Goal: Information Seeking & Learning: Learn about a topic

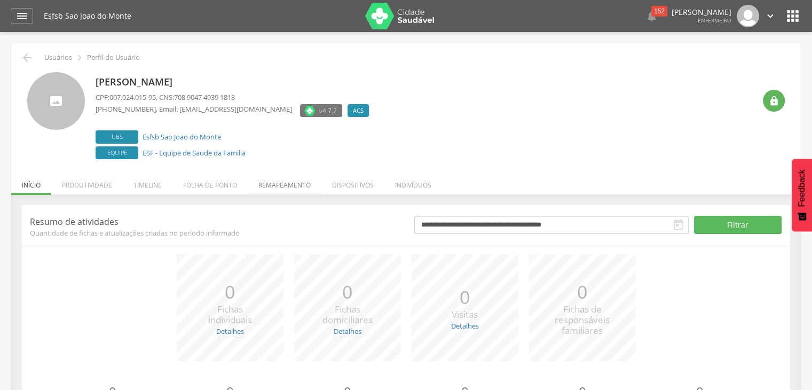
click at [273, 186] on li "Remapeamento" at bounding box center [285, 182] width 74 height 25
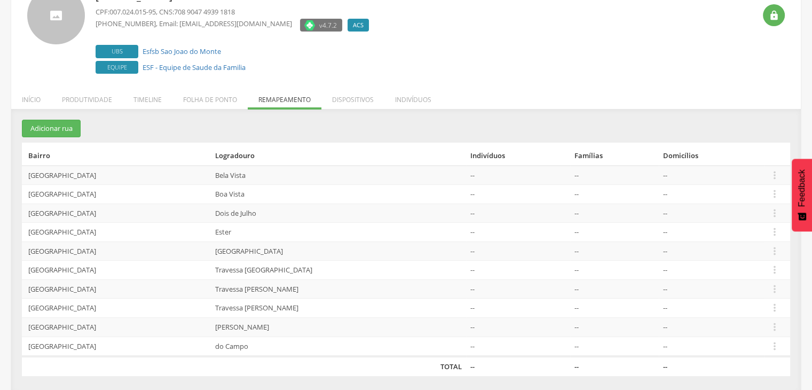
scroll to position [86, 0]
click at [63, 176] on td "[GEOGRAPHIC_DATA]" at bounding box center [116, 173] width 189 height 19
click at [368, 101] on li "Dispositivos" at bounding box center [352, 95] width 63 height 25
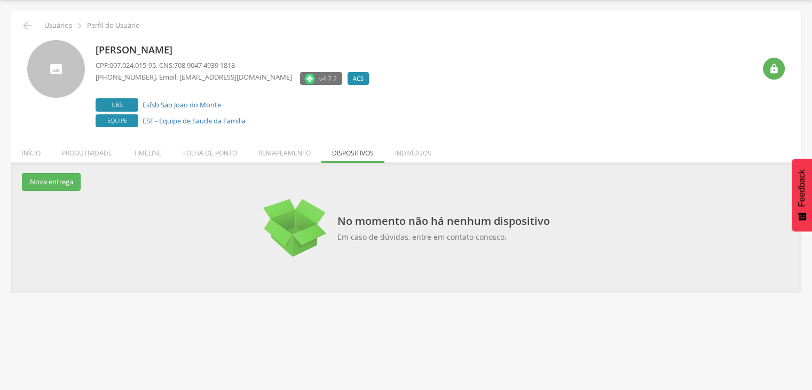
scroll to position [32, 0]
click at [419, 151] on li "Indivíduos" at bounding box center [413, 150] width 58 height 25
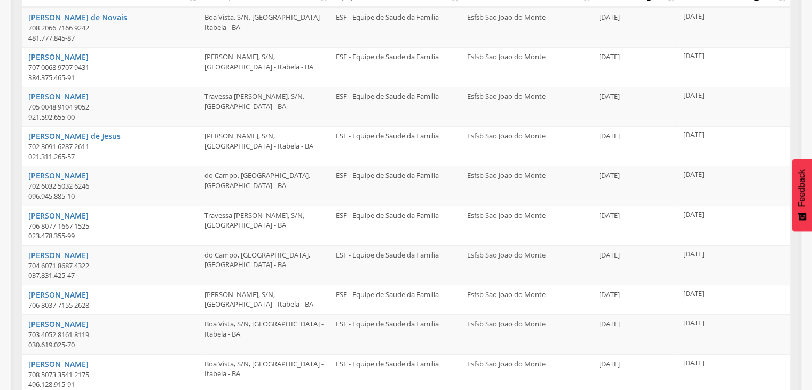
scroll to position [122, 0]
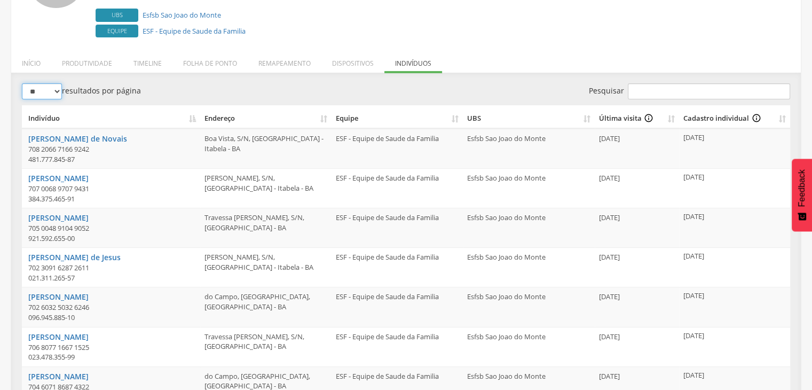
click at [54, 88] on select "** ** ** ***" at bounding box center [42, 91] width 40 height 16
click at [56, 96] on select "** ** ** ***" at bounding box center [42, 91] width 40 height 16
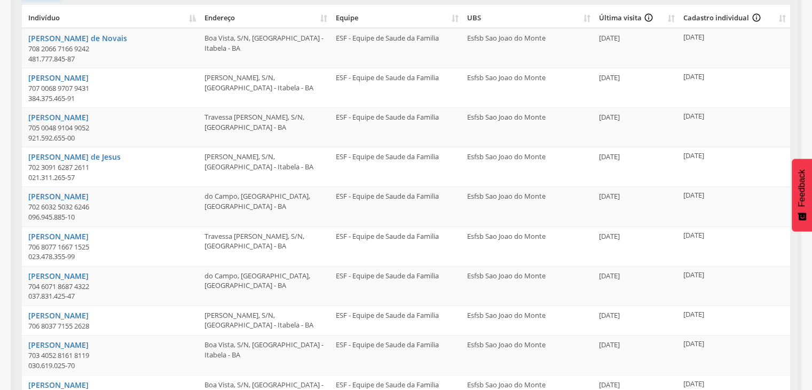
scroll to position [282, 0]
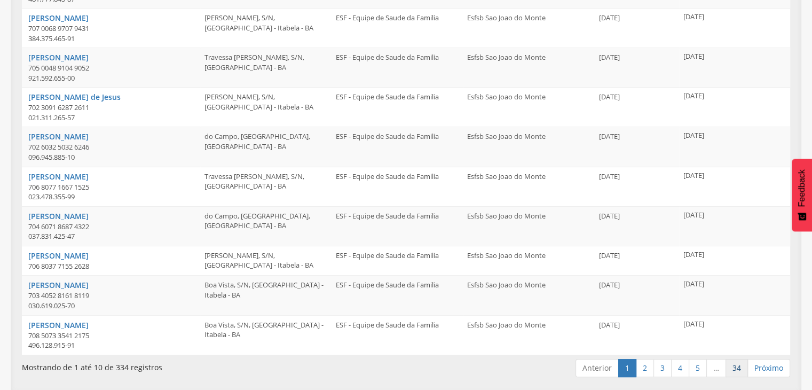
click at [739, 370] on link "34" at bounding box center [736, 368] width 22 height 18
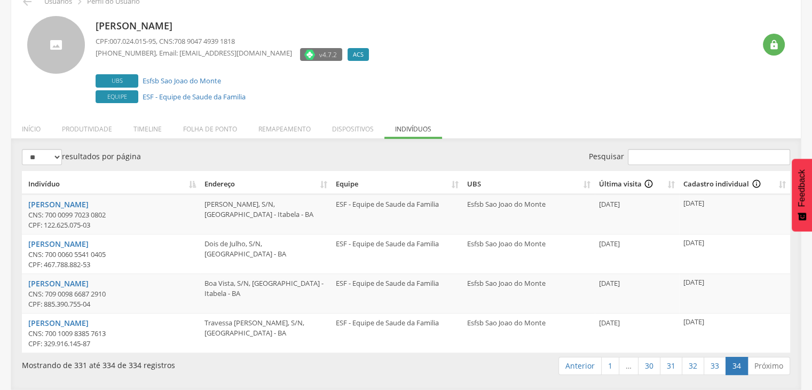
scroll to position [56, 0]
click at [577, 369] on link "Anterior" at bounding box center [579, 366] width 43 height 18
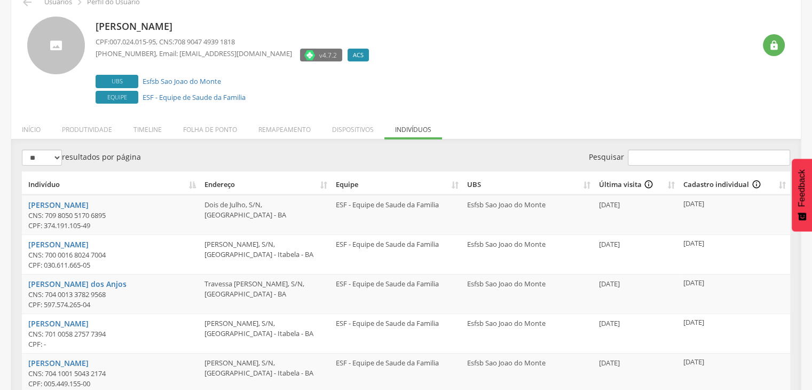
scroll to position [292, 0]
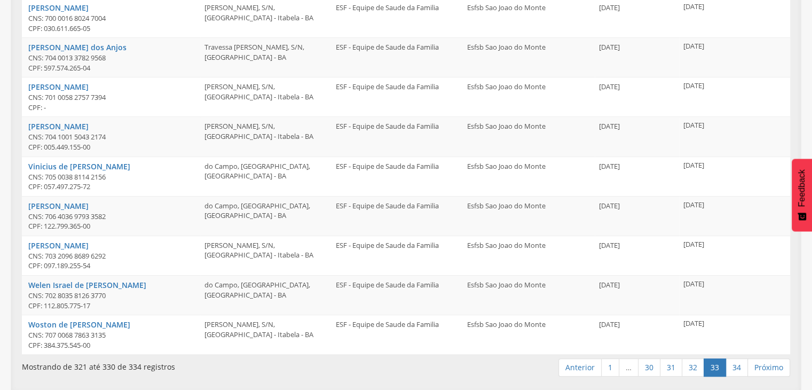
click at [577, 369] on link "Anterior" at bounding box center [579, 367] width 43 height 18
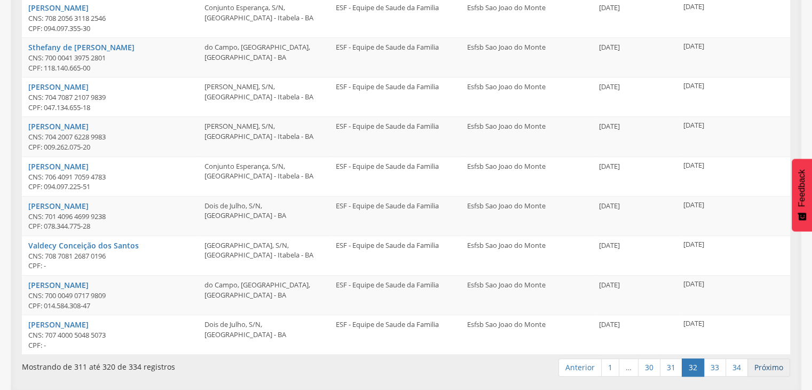
click at [769, 368] on link "Próximo" at bounding box center [768, 367] width 43 height 18
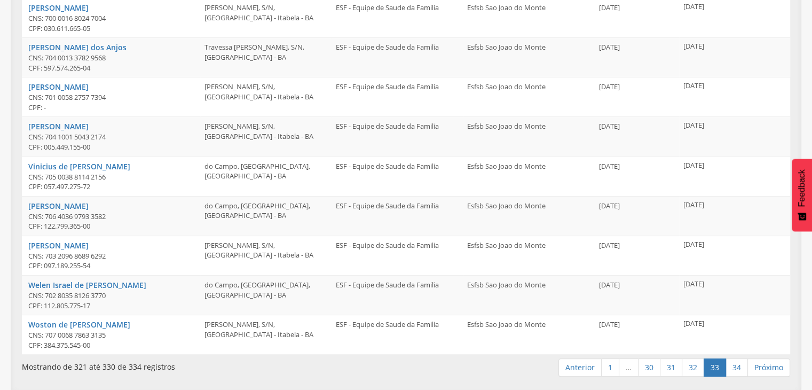
click at [769, 368] on link "Próximo" at bounding box center [768, 367] width 43 height 18
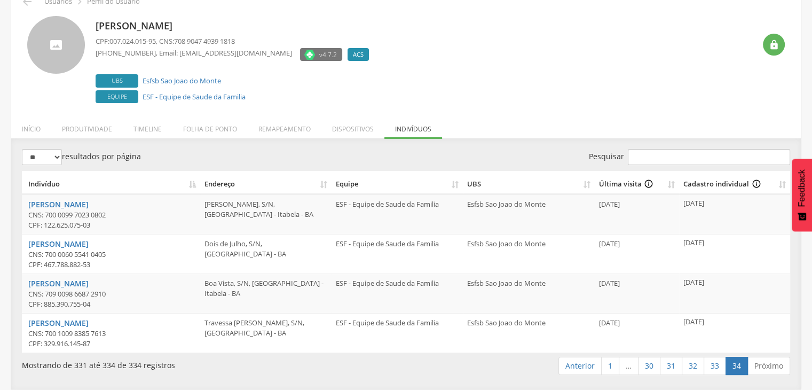
scroll to position [56, 0]
click at [769, 368] on link "Próximo" at bounding box center [768, 366] width 43 height 18
click at [574, 366] on link "Anterior" at bounding box center [579, 366] width 43 height 18
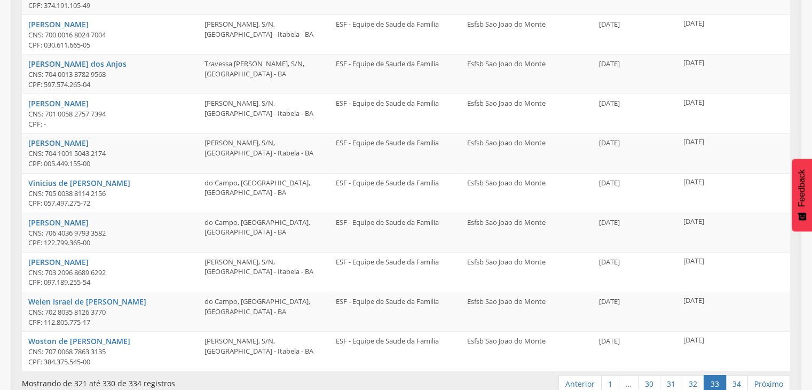
scroll to position [292, 0]
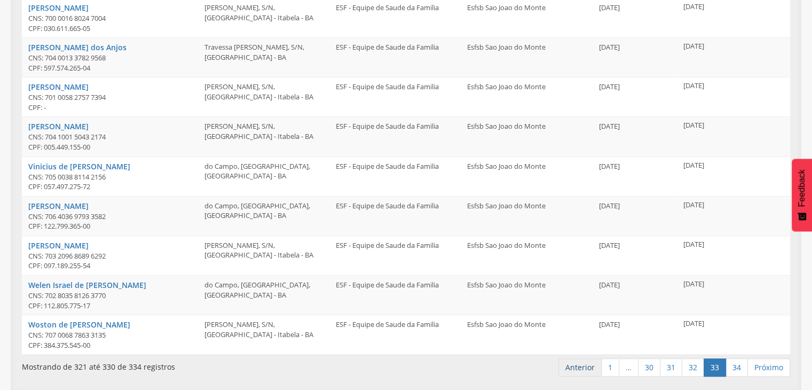
click at [578, 365] on link "Anterior" at bounding box center [579, 367] width 43 height 18
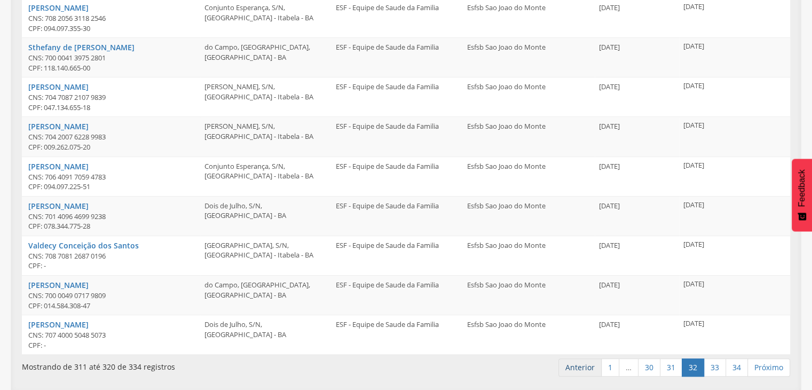
click at [580, 366] on link "Anterior" at bounding box center [579, 367] width 43 height 18
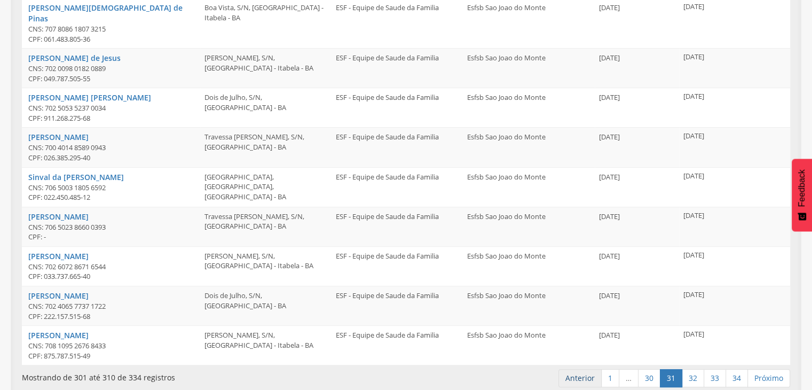
click at [577, 369] on link "Anterior" at bounding box center [579, 378] width 43 height 18
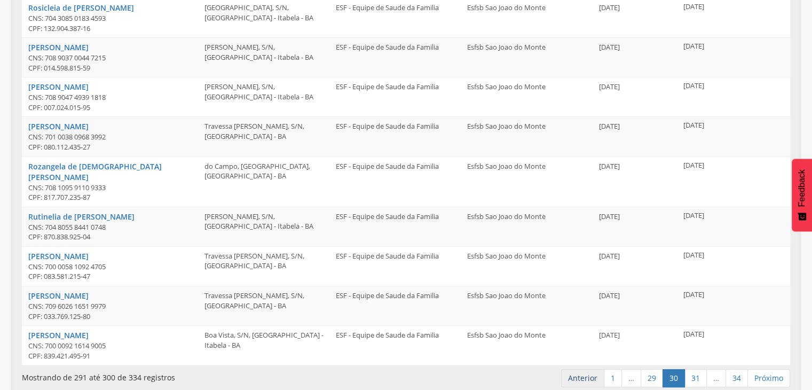
click at [578, 369] on link "Anterior" at bounding box center [582, 378] width 43 height 18
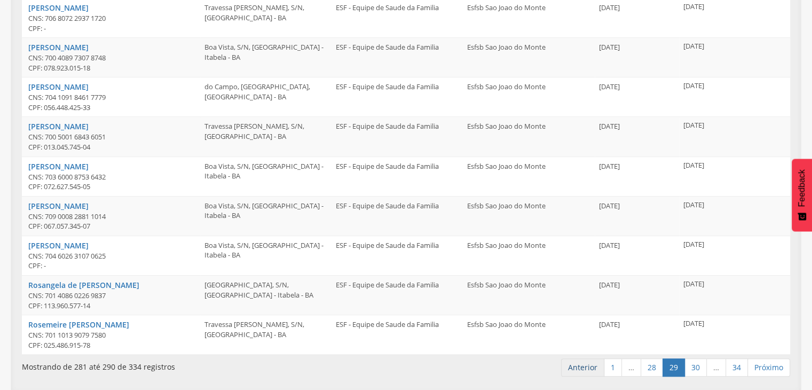
click at [585, 369] on link "Anterior" at bounding box center [582, 367] width 43 height 18
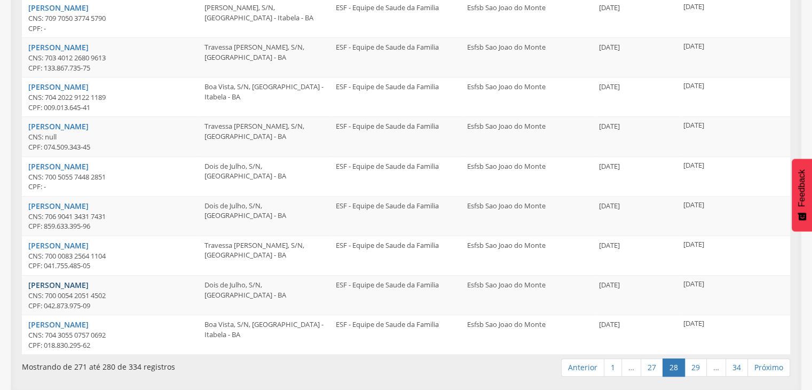
click at [38, 286] on link "[PERSON_NAME]" at bounding box center [58, 285] width 60 height 10
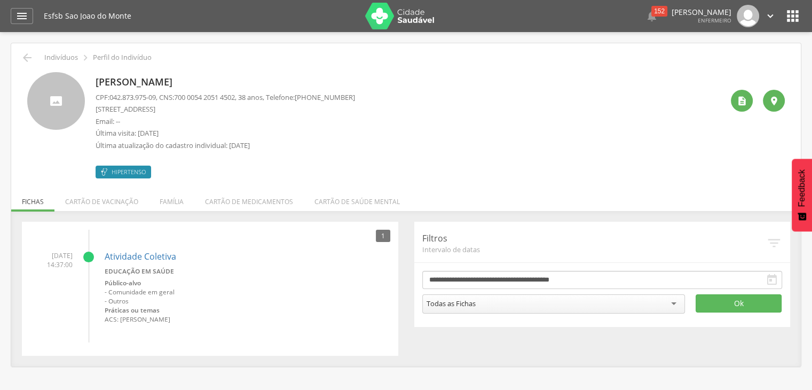
scroll to position [32, 0]
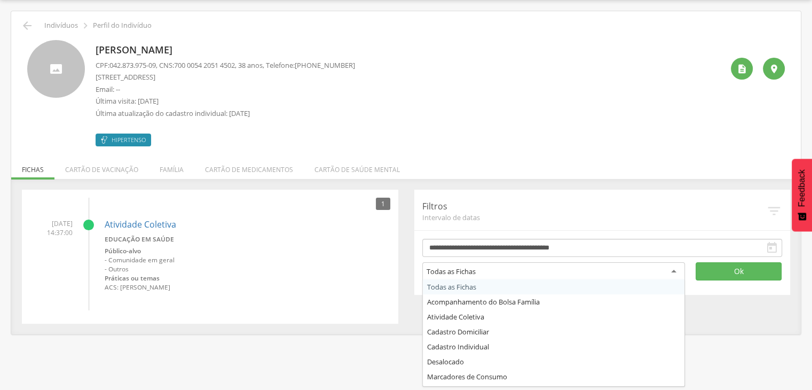
click at [514, 269] on div "Todas as Fichas" at bounding box center [553, 271] width 263 height 19
click at [754, 271] on button "Ok" at bounding box center [739, 271] width 86 height 18
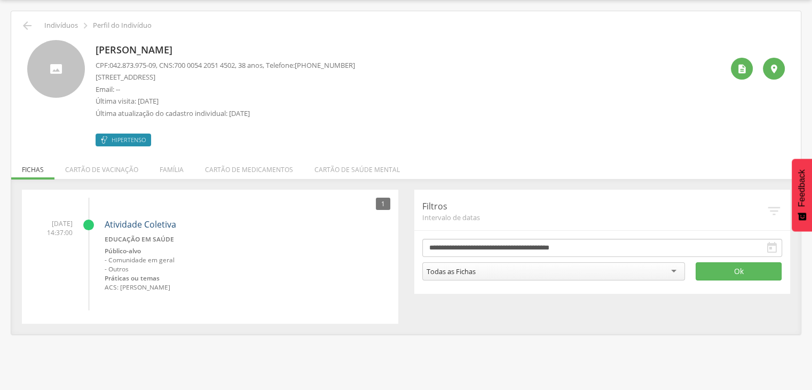
click at [123, 220] on link "Atividade Coletiva" at bounding box center [141, 224] width 72 height 12
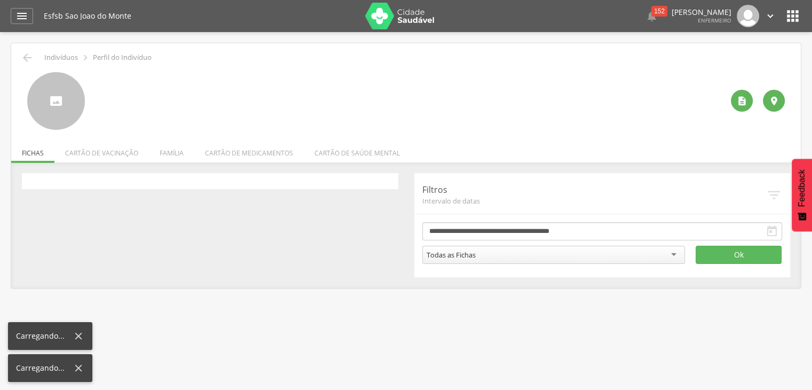
scroll to position [32, 0]
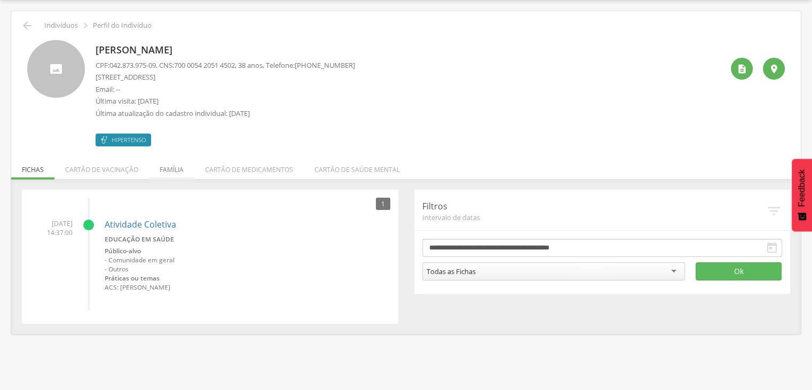
click at [173, 168] on li "Família" at bounding box center [171, 166] width 45 height 25
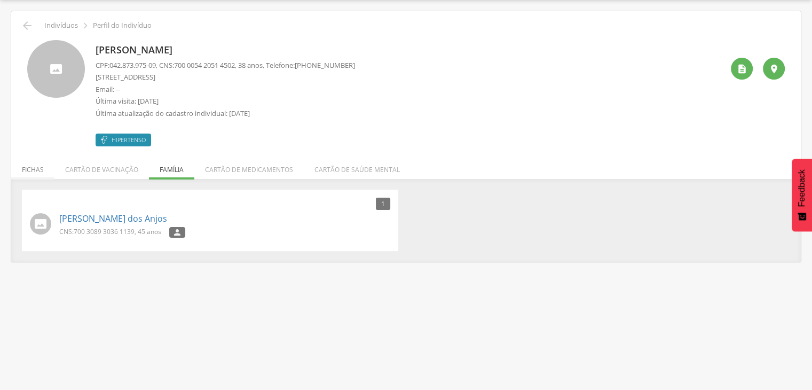
click at [36, 170] on li "Fichas" at bounding box center [32, 166] width 43 height 25
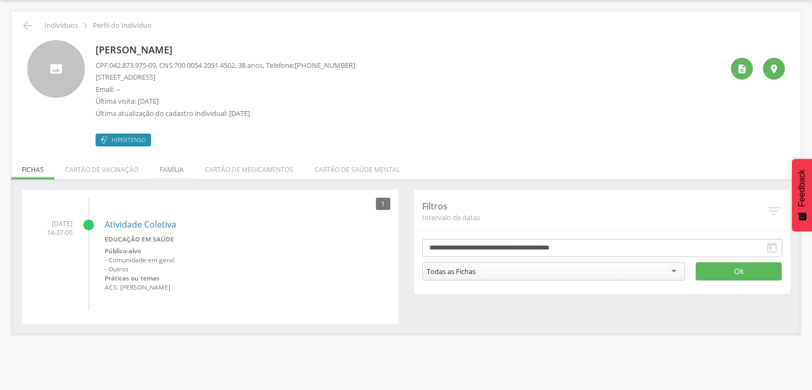
click at [171, 167] on li "Família" at bounding box center [171, 166] width 45 height 25
